Goal: Connect with others: Connect with others

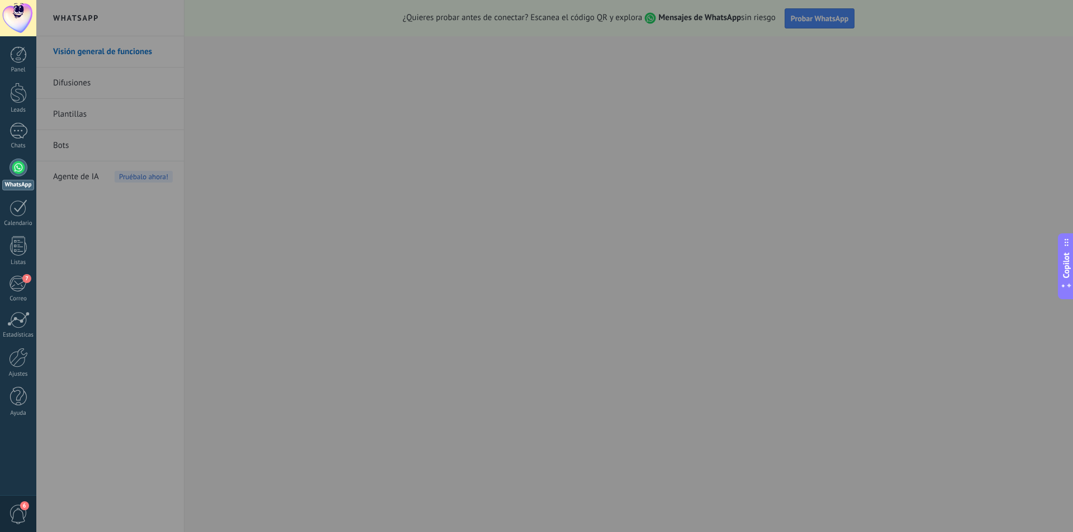
click at [275, 98] on div at bounding box center [572, 266] width 1073 height 532
click at [533, 168] on div at bounding box center [572, 266] width 1073 height 532
click at [821, 96] on div at bounding box center [572, 266] width 1073 height 532
click at [15, 163] on div at bounding box center [18, 168] width 18 height 18
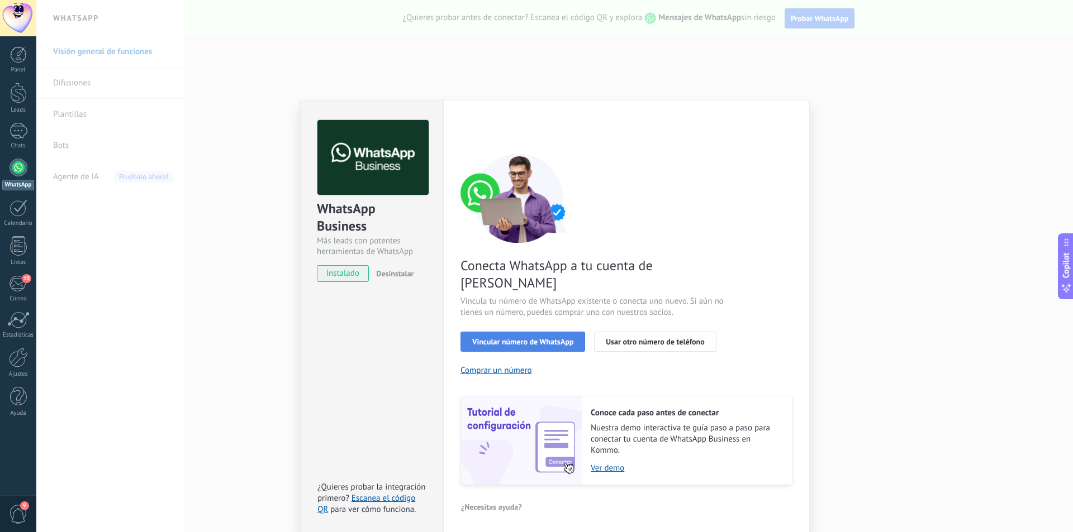
click at [530, 338] on span "Vincular número de WhatsApp" at bounding box center [522, 342] width 101 height 8
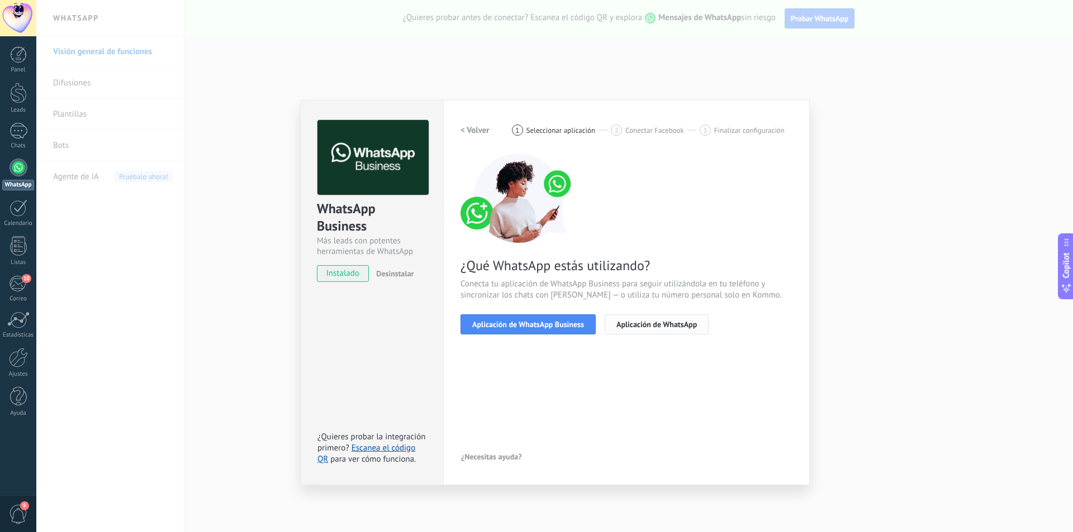
click at [652, 327] on span "Aplicación de WhatsApp" at bounding box center [656, 325] width 80 height 8
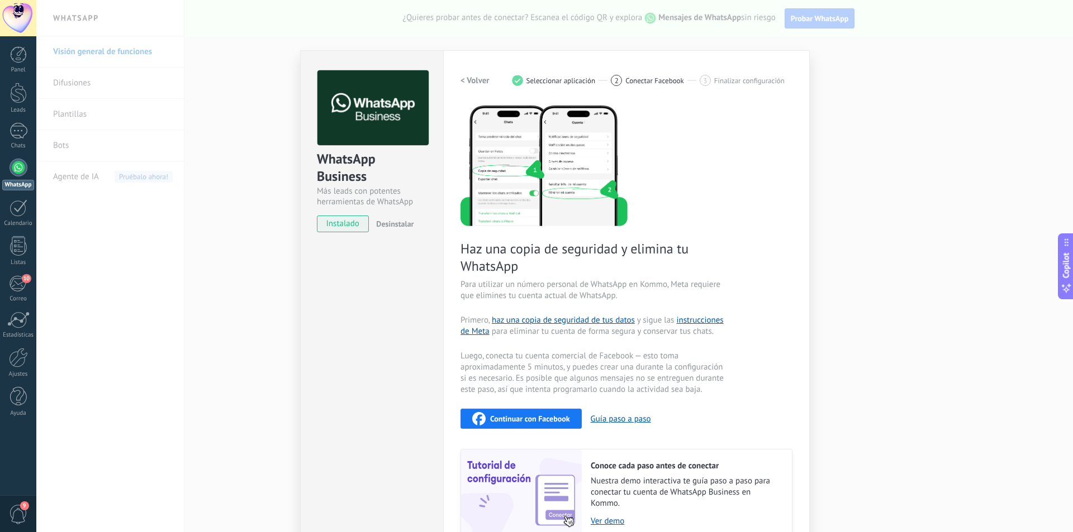
scroll to position [106, 0]
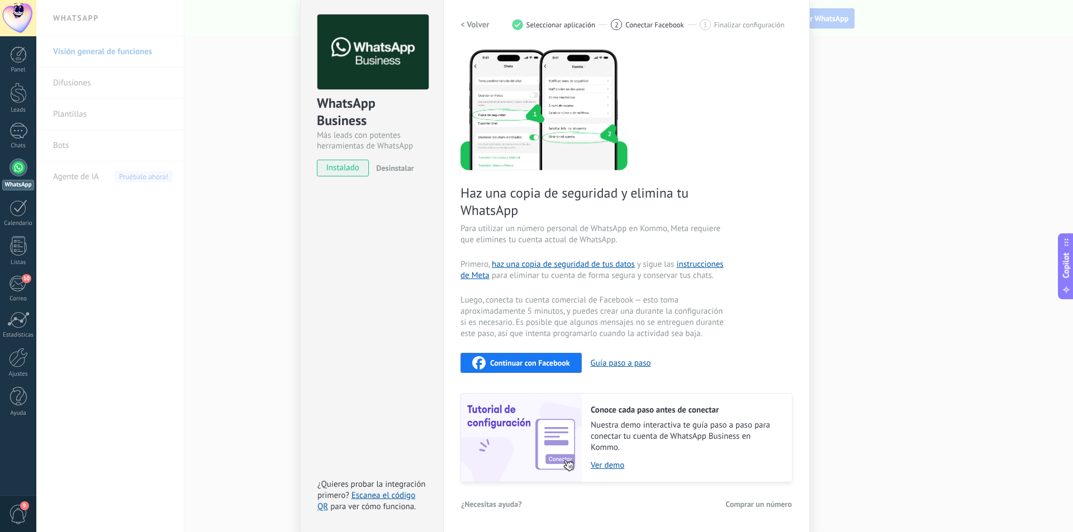
click at [564, 365] on span "Continuar con Facebook" at bounding box center [530, 363] width 80 height 8
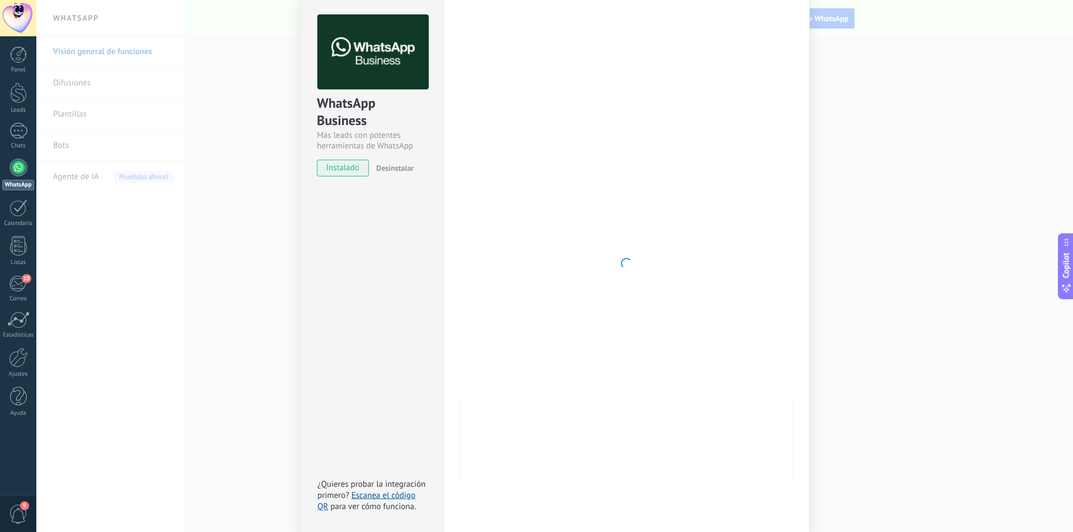
click at [843, 333] on div "WhatsApp Business Más leads con potentes herramientas de WhatsApp instalado Des…" at bounding box center [554, 266] width 1036 height 532
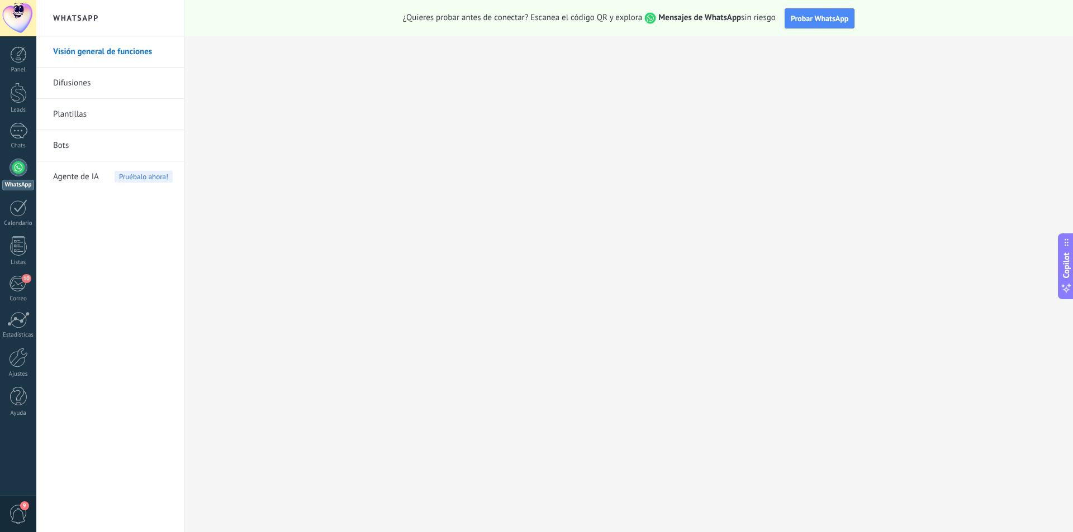
scroll to position [0, 0]
